Goal: Task Accomplishment & Management: Manage account settings

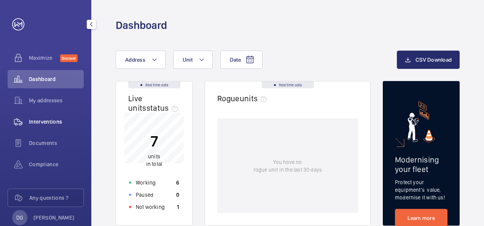
click at [53, 126] on div "Interventions" at bounding box center [46, 122] width 76 height 18
